Goal: Transaction & Acquisition: Purchase product/service

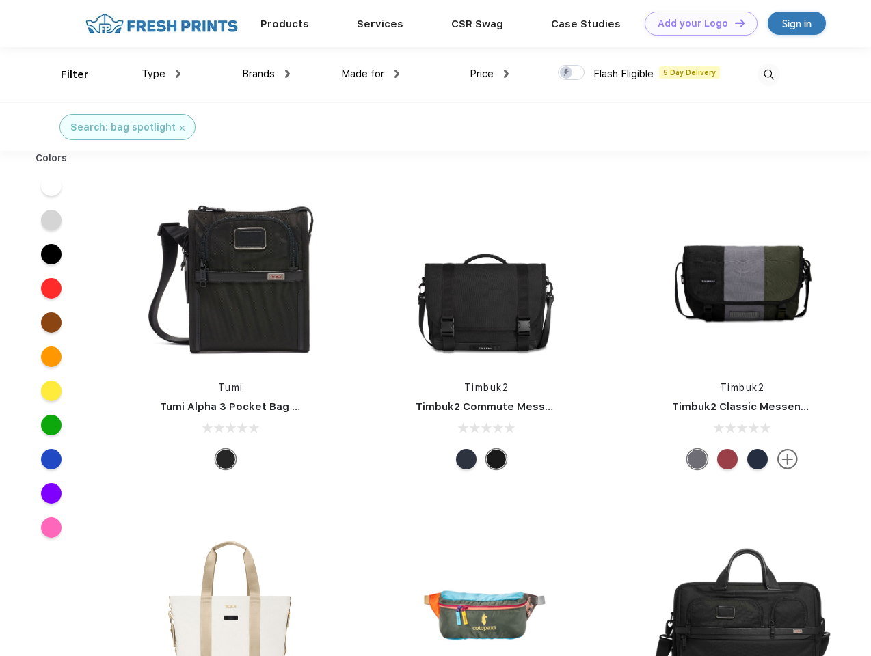
click at [696, 23] on link "Add your Logo Design Tool" at bounding box center [701, 24] width 113 height 24
click at [0, 0] on div "Design Tool" at bounding box center [0, 0] width 0 height 0
click at [734, 23] on link "Add your Logo Design Tool" at bounding box center [701, 24] width 113 height 24
click at [66, 75] on div "Filter" at bounding box center [75, 75] width 28 height 16
click at [161, 74] on span "Type" at bounding box center [154, 74] width 24 height 12
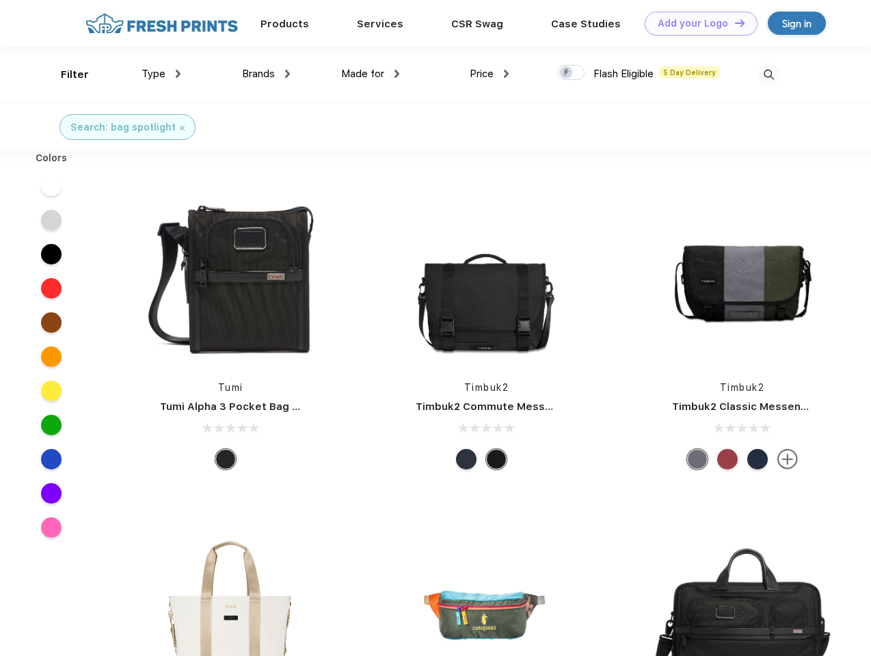
click at [266, 74] on span "Brands" at bounding box center [258, 74] width 33 height 12
click at [371, 74] on span "Made for" at bounding box center [362, 74] width 43 height 12
click at [490, 74] on span "Price" at bounding box center [482, 74] width 24 height 12
click at [572, 73] on div at bounding box center [571, 72] width 27 height 15
click at [567, 73] on input "checkbox" at bounding box center [562, 68] width 9 height 9
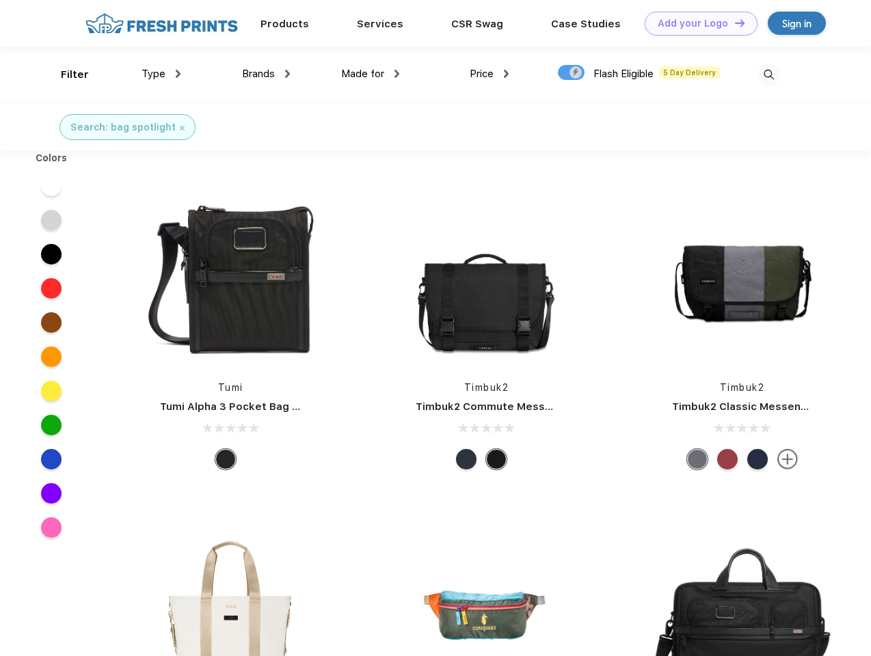
click at [768, 75] on img at bounding box center [769, 75] width 23 height 23
